Goal: Transaction & Acquisition: Purchase product/service

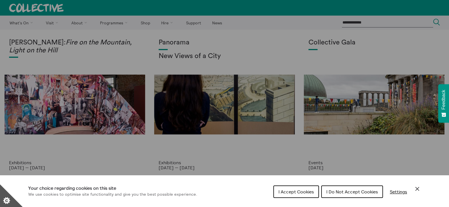
click at [298, 195] on button "I Accept Cookies" at bounding box center [296, 191] width 46 height 12
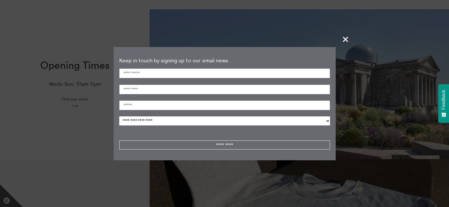
scroll to position [142, 0]
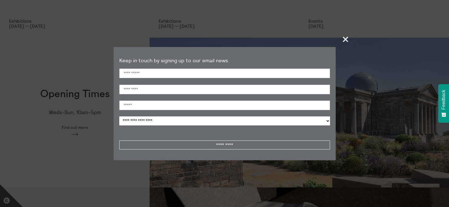
click at [348, 32] on span "+" at bounding box center [345, 39] width 17 height 17
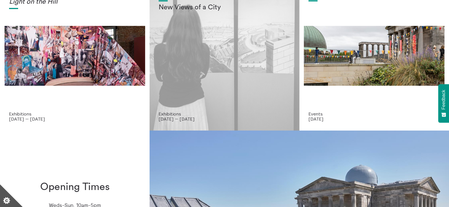
scroll to position [0, 0]
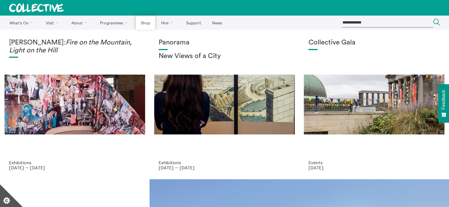
click at [142, 19] on link "Shop" at bounding box center [145, 23] width 19 height 14
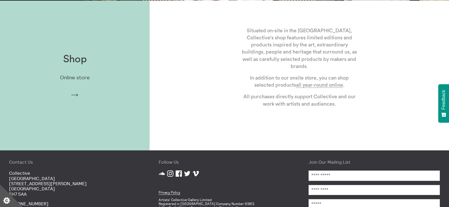
scroll to position [229, 0]
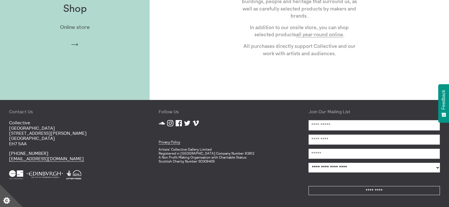
click at [71, 34] on div "Shop Online store Arrow" at bounding box center [74, 25] width 149 height 62
